Goal: Transaction & Acquisition: Purchase product/service

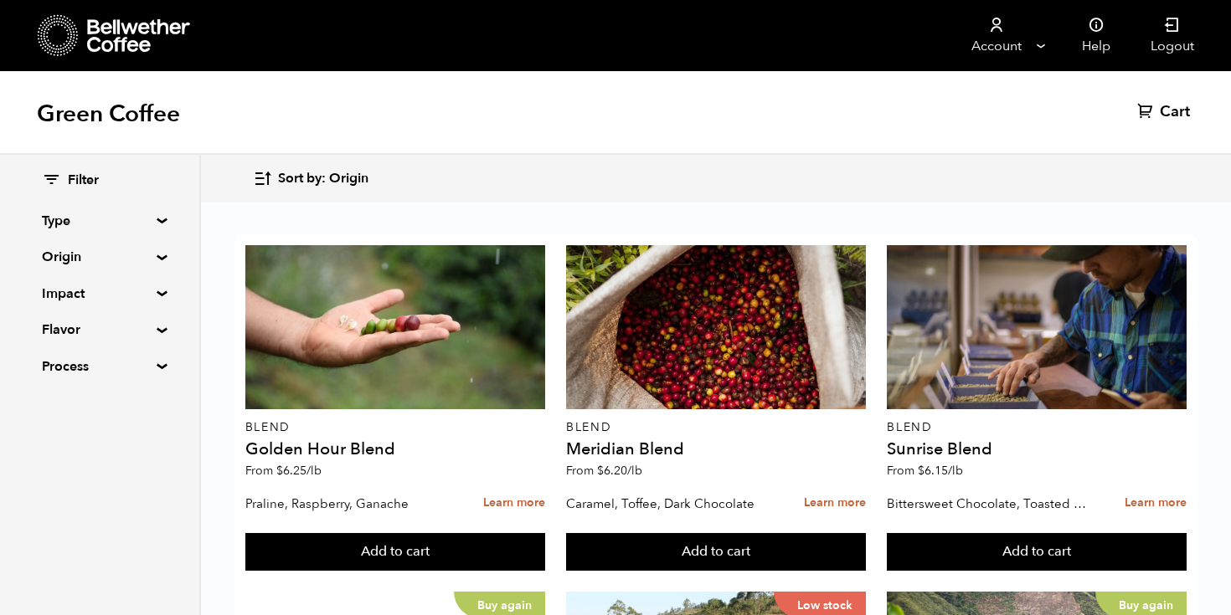
scroll to position [352, 0]
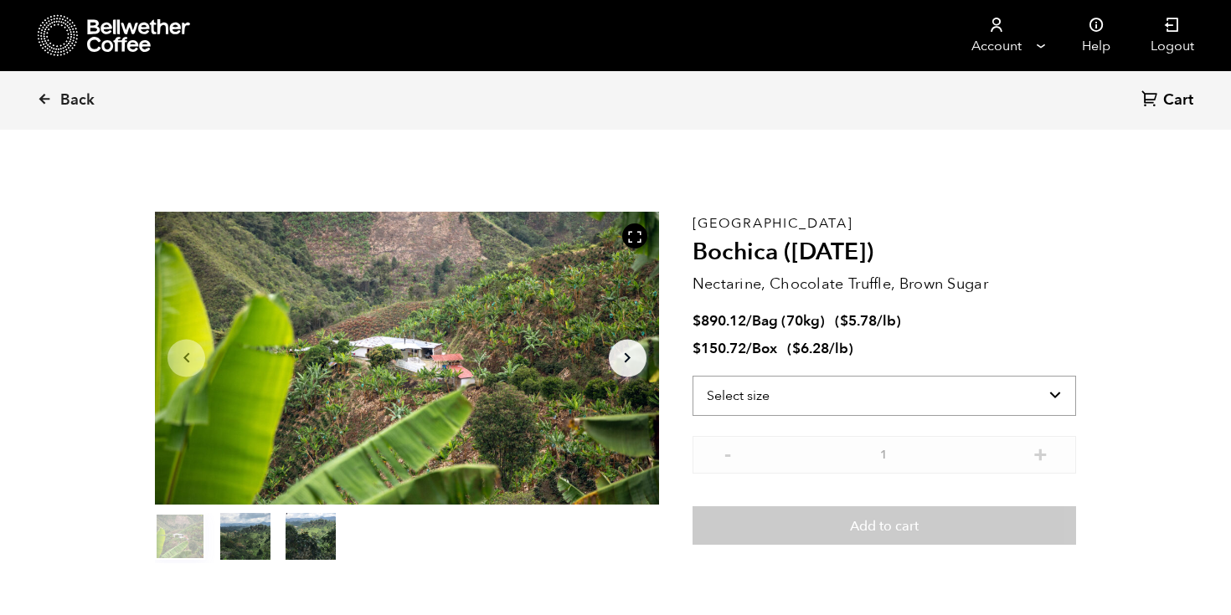
scroll to position [728, 892]
click at [882, 390] on select "Select size Bag (70kg) (154 lbs) Box (24 lbs)" at bounding box center [883, 396] width 383 height 40
select select "bag"
click at [692, 376] on select "Select size Bag (70kg) (154 lbs) Box (24 lbs)" at bounding box center [883, 396] width 383 height 40
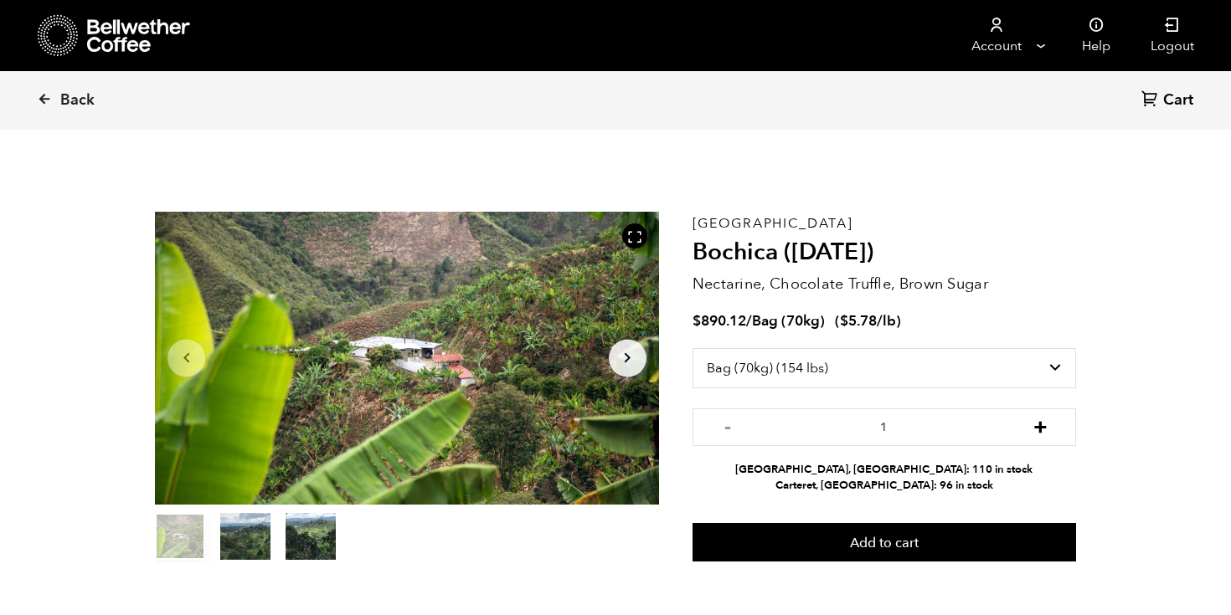
click at [1050, 425] on button "+" at bounding box center [1040, 425] width 21 height 17
type input "2"
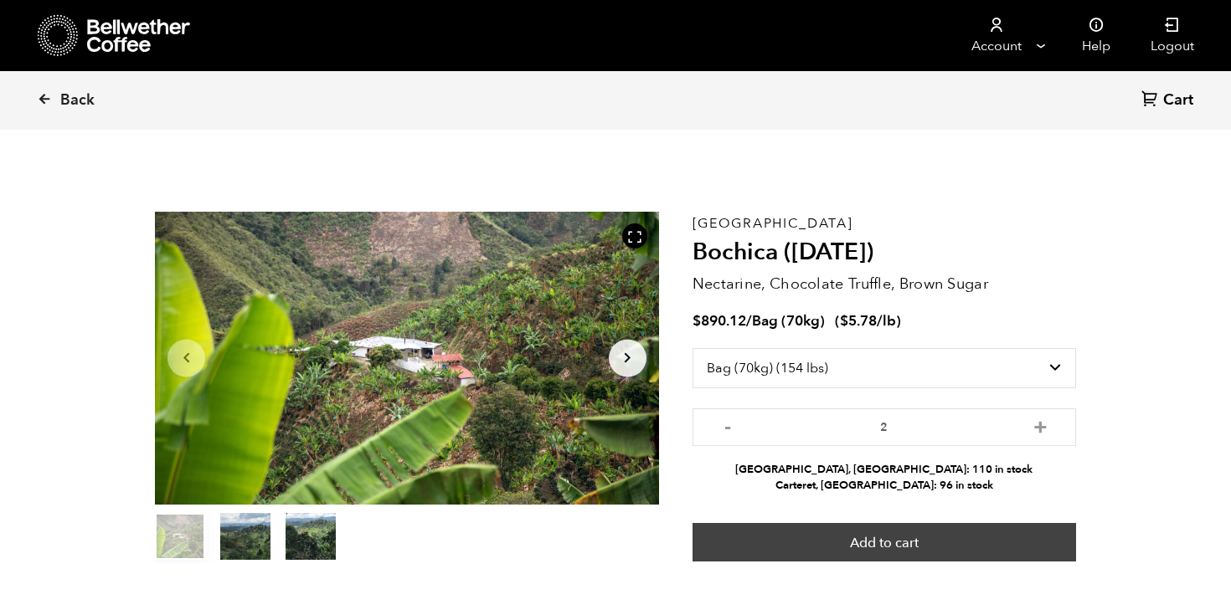
click at [1022, 544] on button "Add to cart" at bounding box center [883, 542] width 383 height 39
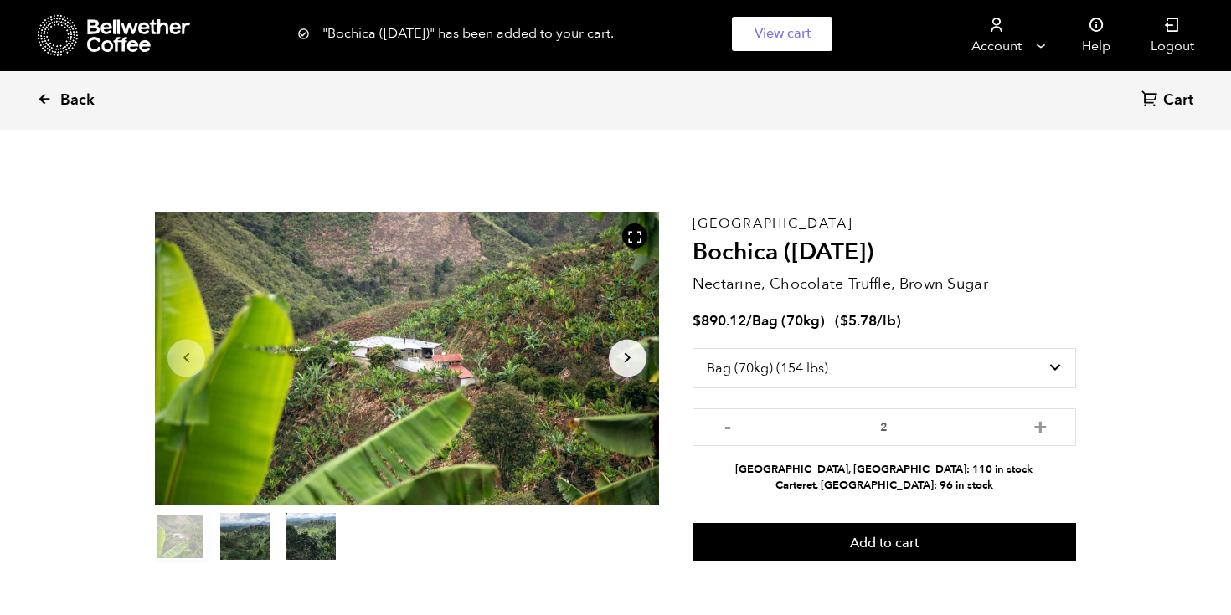
click at [44, 98] on icon at bounding box center [44, 98] width 15 height 15
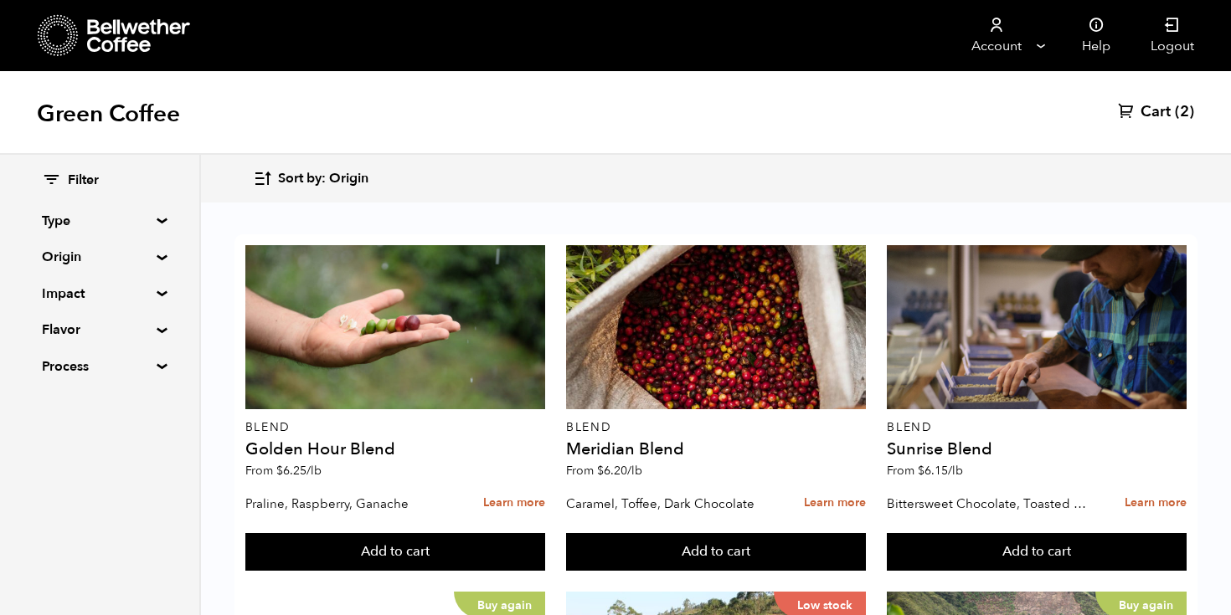
scroll to position [1023, 0]
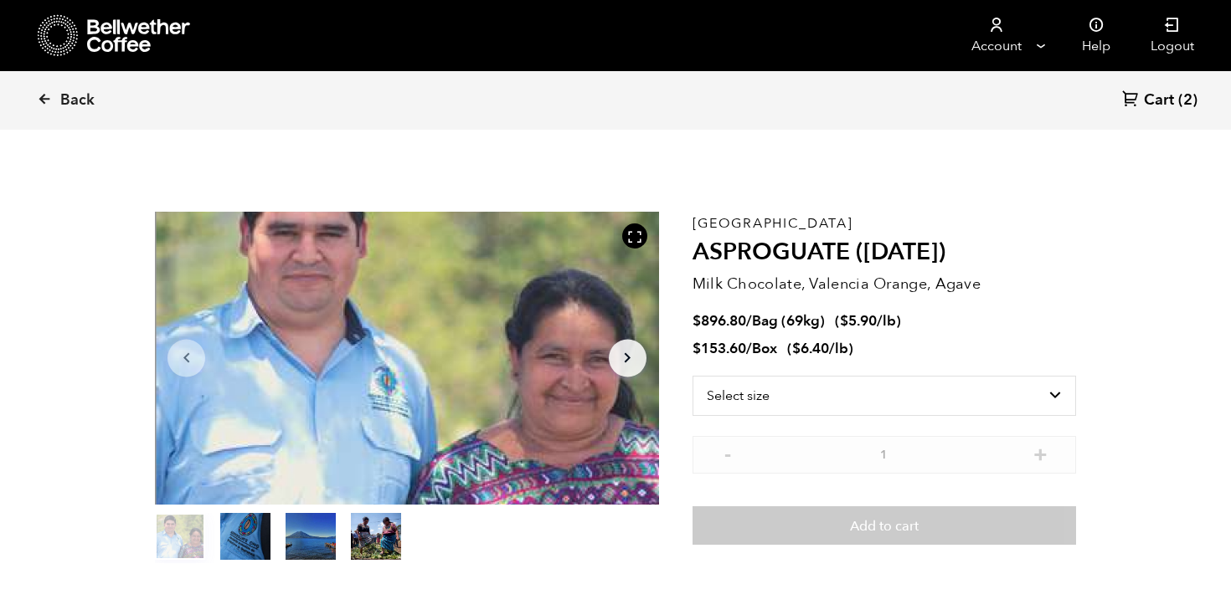
scroll to position [728, 892]
click at [1014, 393] on select "Select size Bag (69kg) (152 lbs) Box (24 lbs)" at bounding box center [883, 396] width 383 height 40
select select "bag-2"
click at [692, 376] on select "Select size Bag (69kg) (152 lbs) Box (24 lbs)" at bounding box center [883, 396] width 383 height 40
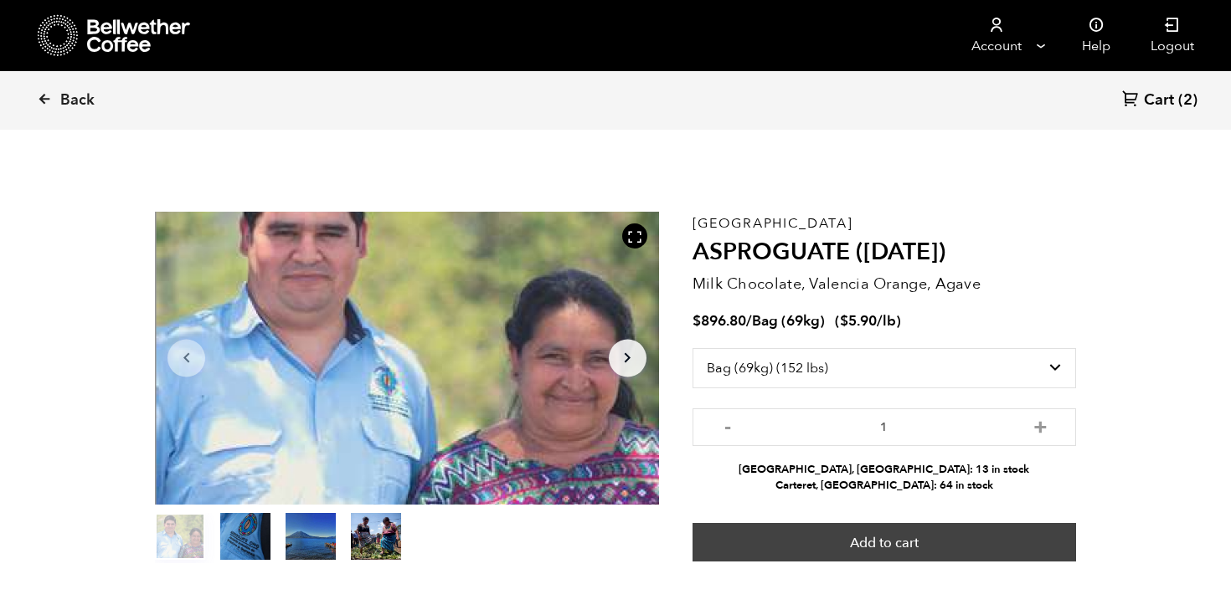
click at [1021, 551] on button "Add to cart" at bounding box center [883, 542] width 383 height 39
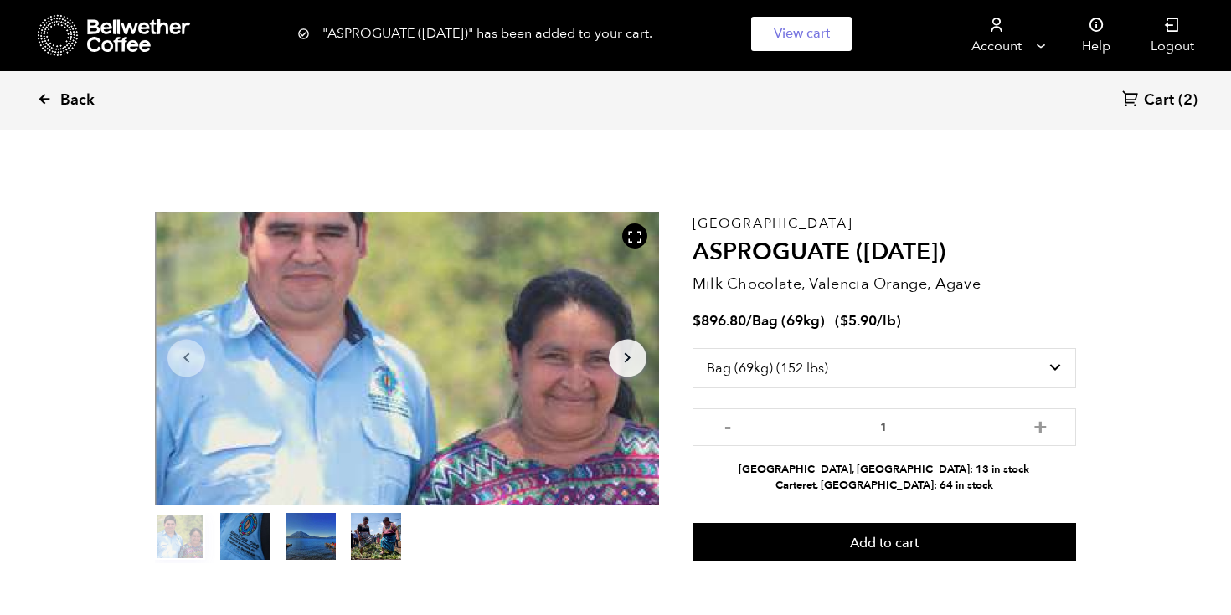
click at [45, 100] on icon at bounding box center [44, 98] width 15 height 15
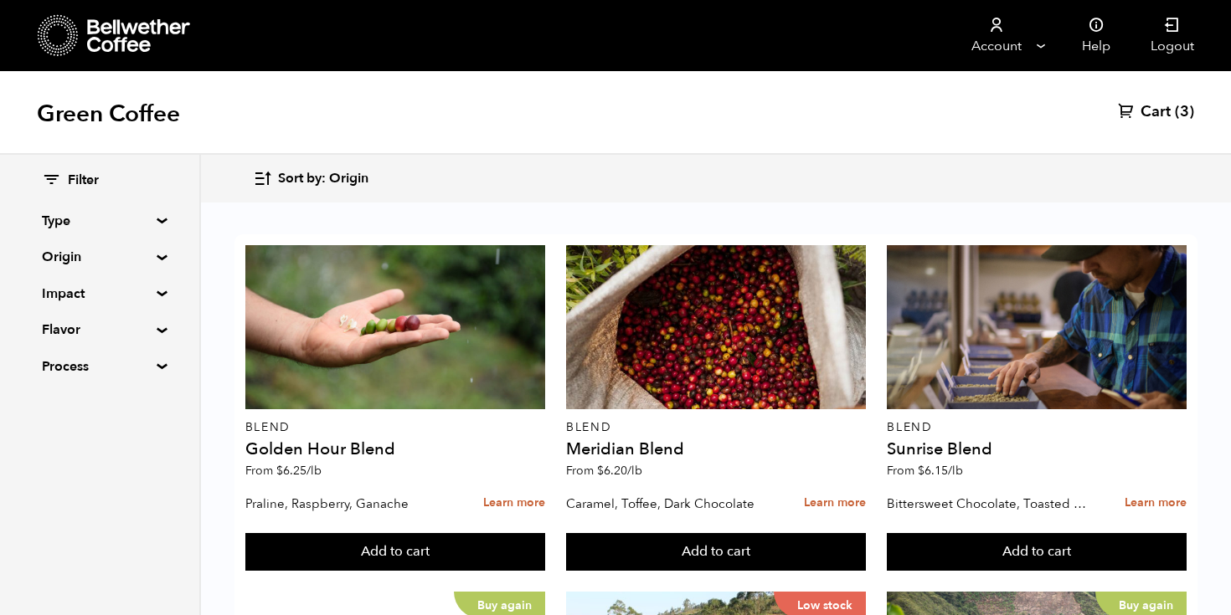
scroll to position [1093, 0]
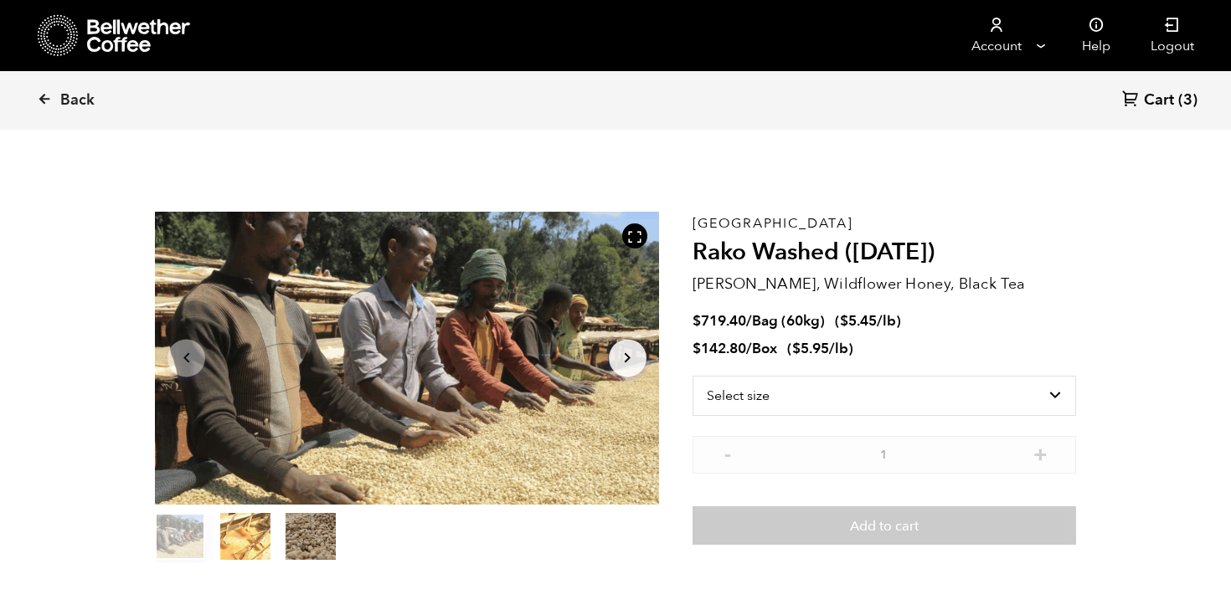
scroll to position [728, 892]
click at [1008, 409] on select "Select size Bag (60kg) (132 lbs) Box (24 lbs)" at bounding box center [883, 396] width 383 height 40
select select "bag-3"
click at [692, 376] on select "Select size Bag (60kg) (132 lbs) Box (24 lbs)" at bounding box center [883, 396] width 383 height 40
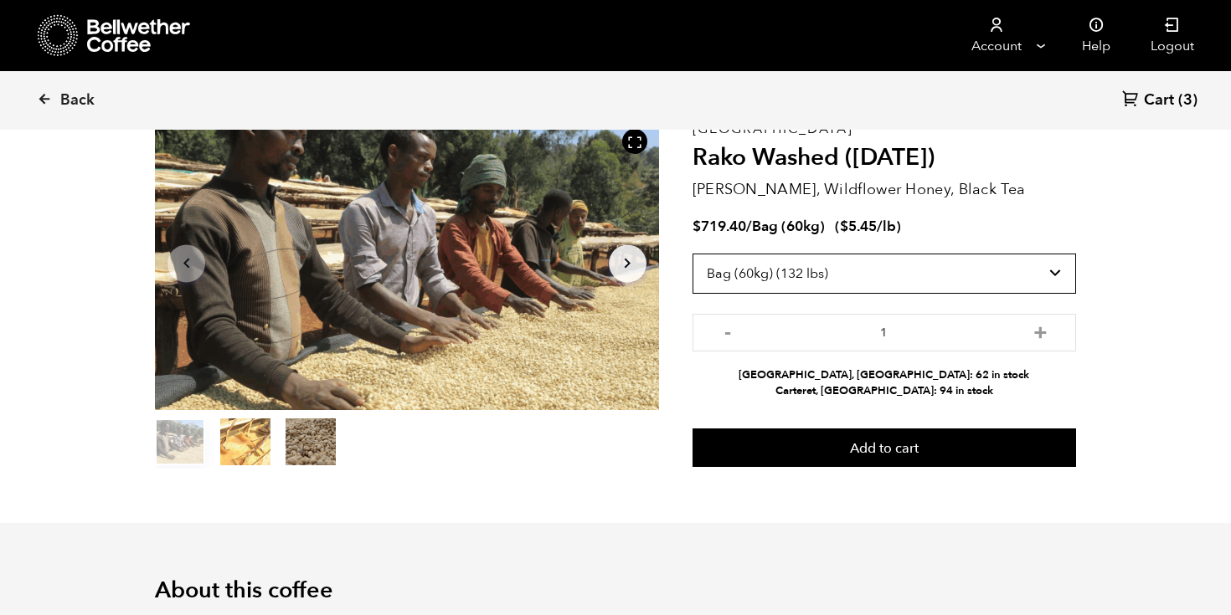
scroll to position [99, 0]
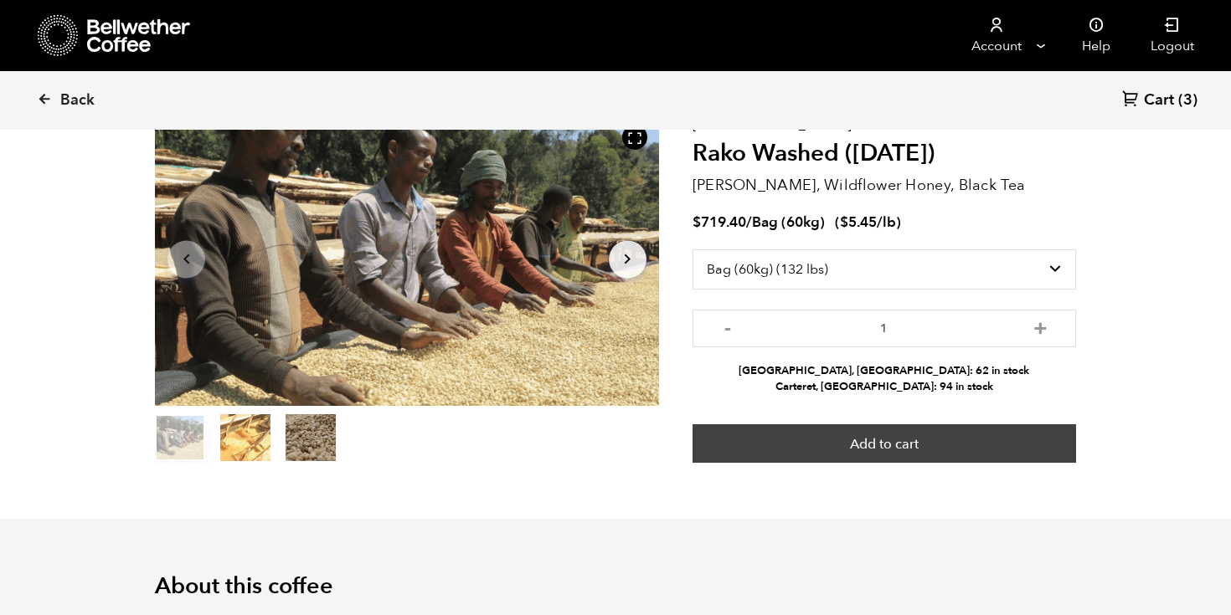
click at [1010, 440] on button "Add to cart" at bounding box center [883, 444] width 383 height 39
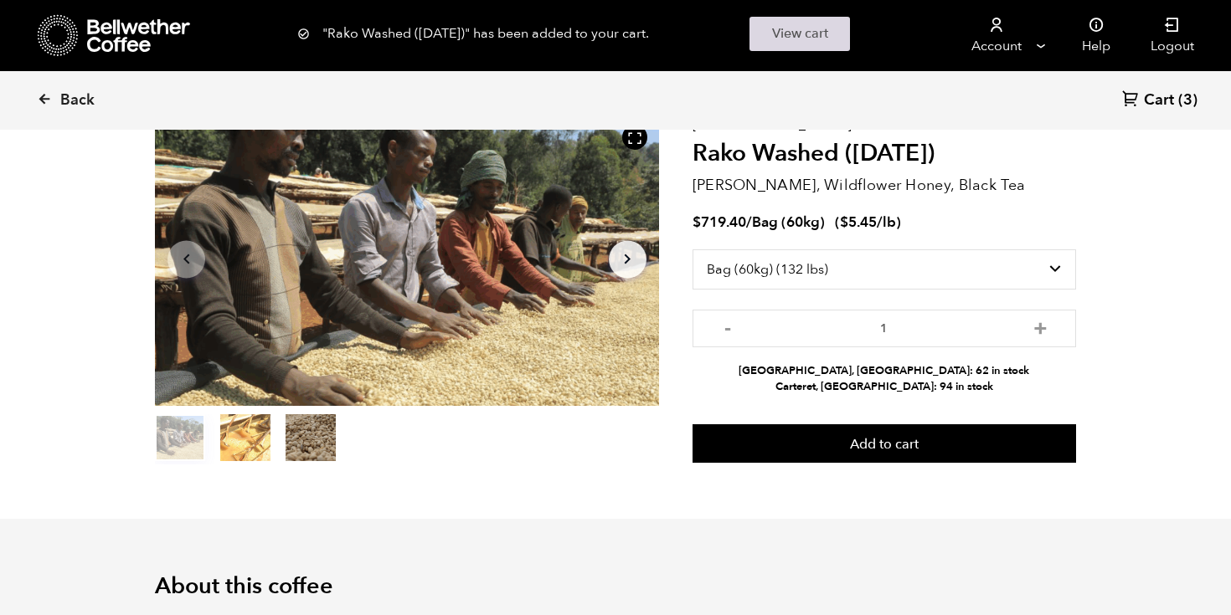
click at [779, 35] on link "View cart" at bounding box center [799, 34] width 100 height 34
